Goal: Task Accomplishment & Management: Use online tool/utility

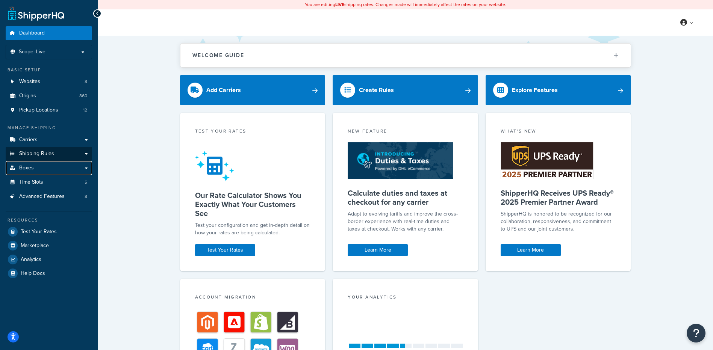
drag, startPoint x: 41, startPoint y: 169, endPoint x: 50, endPoint y: 160, distance: 12.0
click at [41, 169] on link "Boxes" at bounding box center [49, 168] width 86 height 14
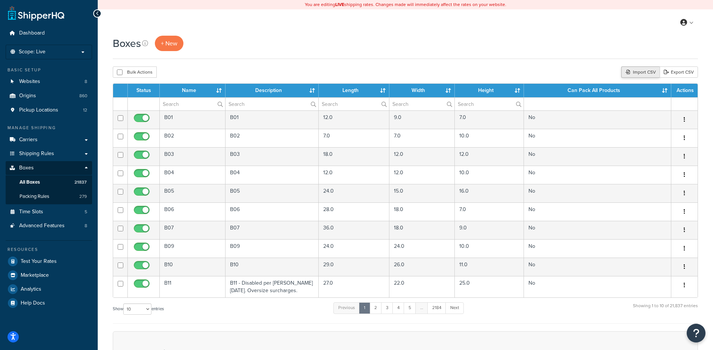
click at [629, 70] on div "Import CSV" at bounding box center [640, 72] width 38 height 11
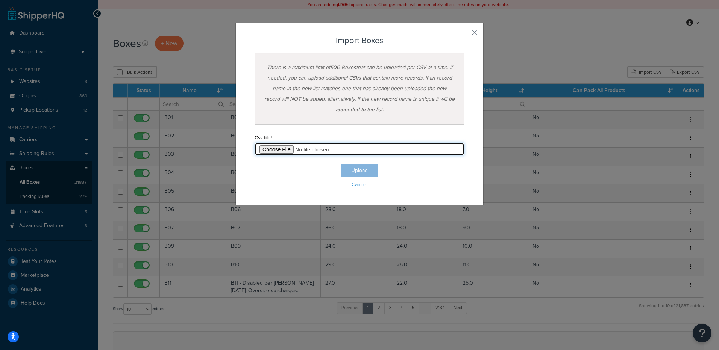
click at [280, 145] on input "file" at bounding box center [359, 149] width 210 height 13
type input "C:\fakepath\09_25_2025_box_dims.csv"
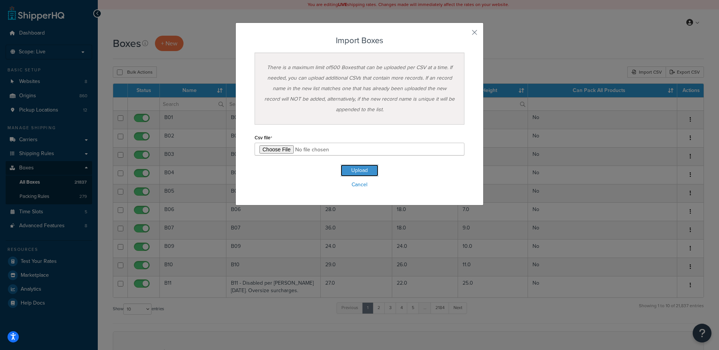
drag, startPoint x: 348, startPoint y: 168, endPoint x: 343, endPoint y: 195, distance: 27.5
click at [348, 168] on button "Upload" at bounding box center [360, 171] width 38 height 12
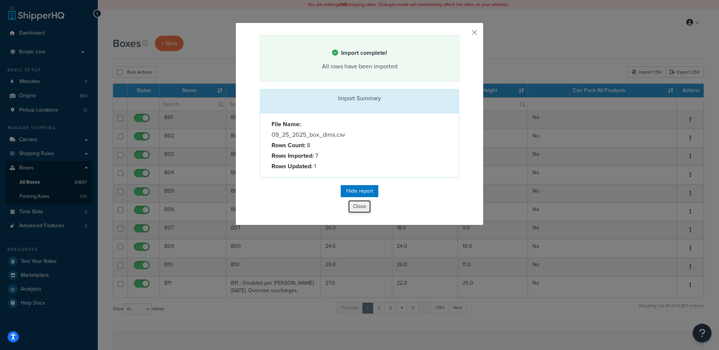
click at [357, 210] on button "Close" at bounding box center [359, 206] width 23 height 13
